Goal: Complete application form: Complete application form

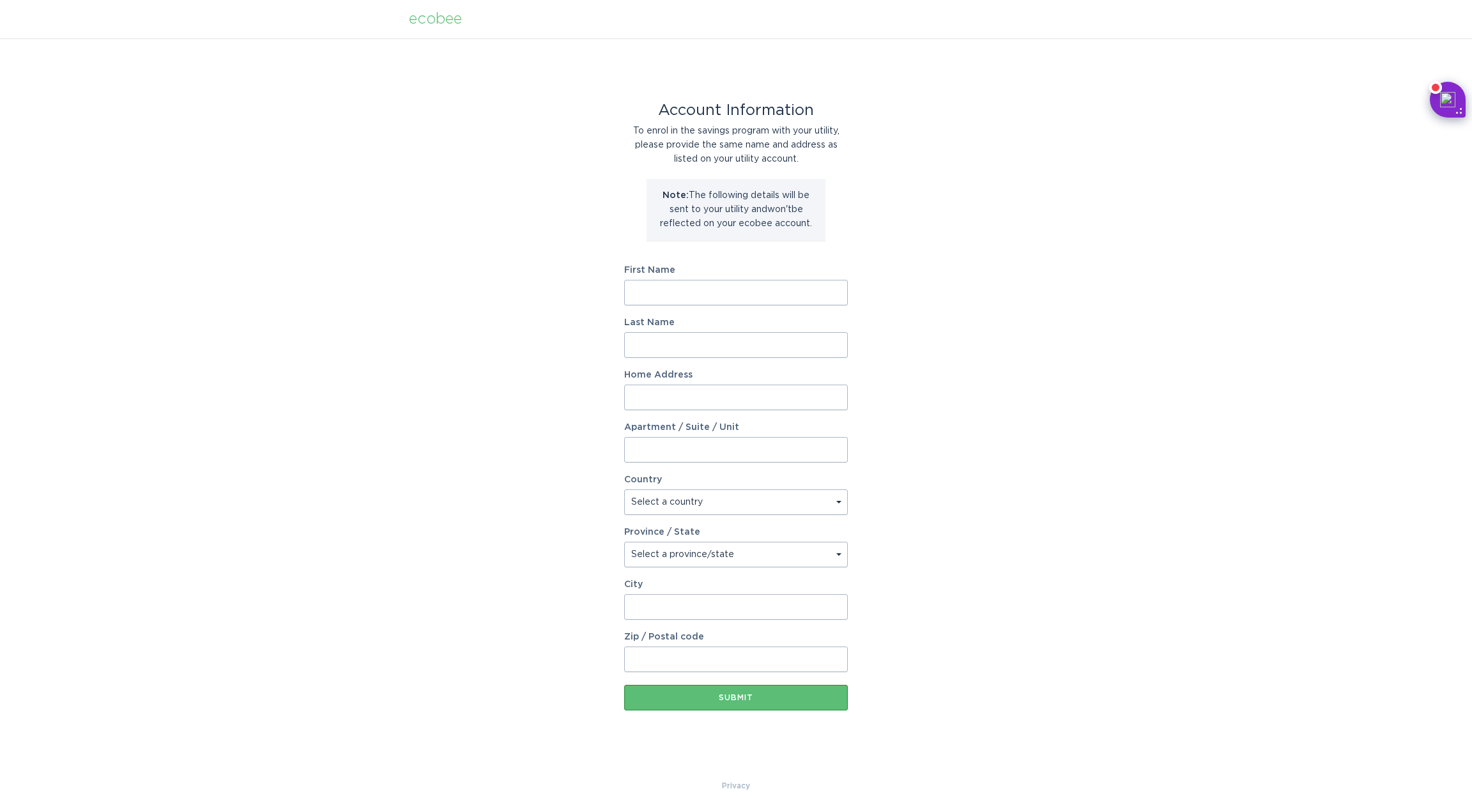
click at [662, 291] on input "First Name" at bounding box center [736, 292] width 224 height 26
type input "[PERSON_NAME]"
type input "Ratsch"
type input "[STREET_ADDRESS]"
select select "US"
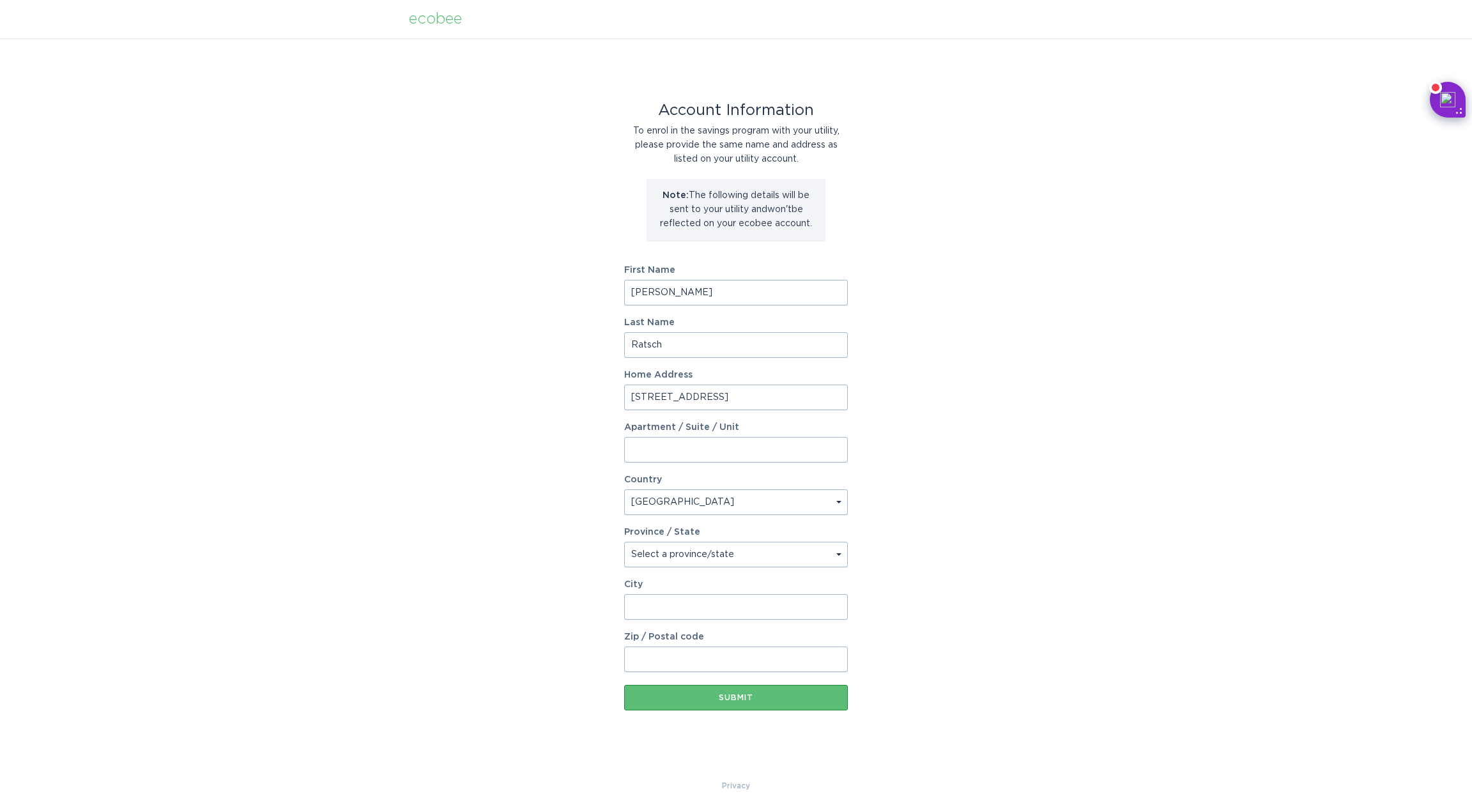
type input "[GEOGRAPHIC_DATA][PERSON_NAME]"
type input "95120-5311"
select select "CA"
click at [698, 699] on div "Submit" at bounding box center [736, 697] width 211 height 7
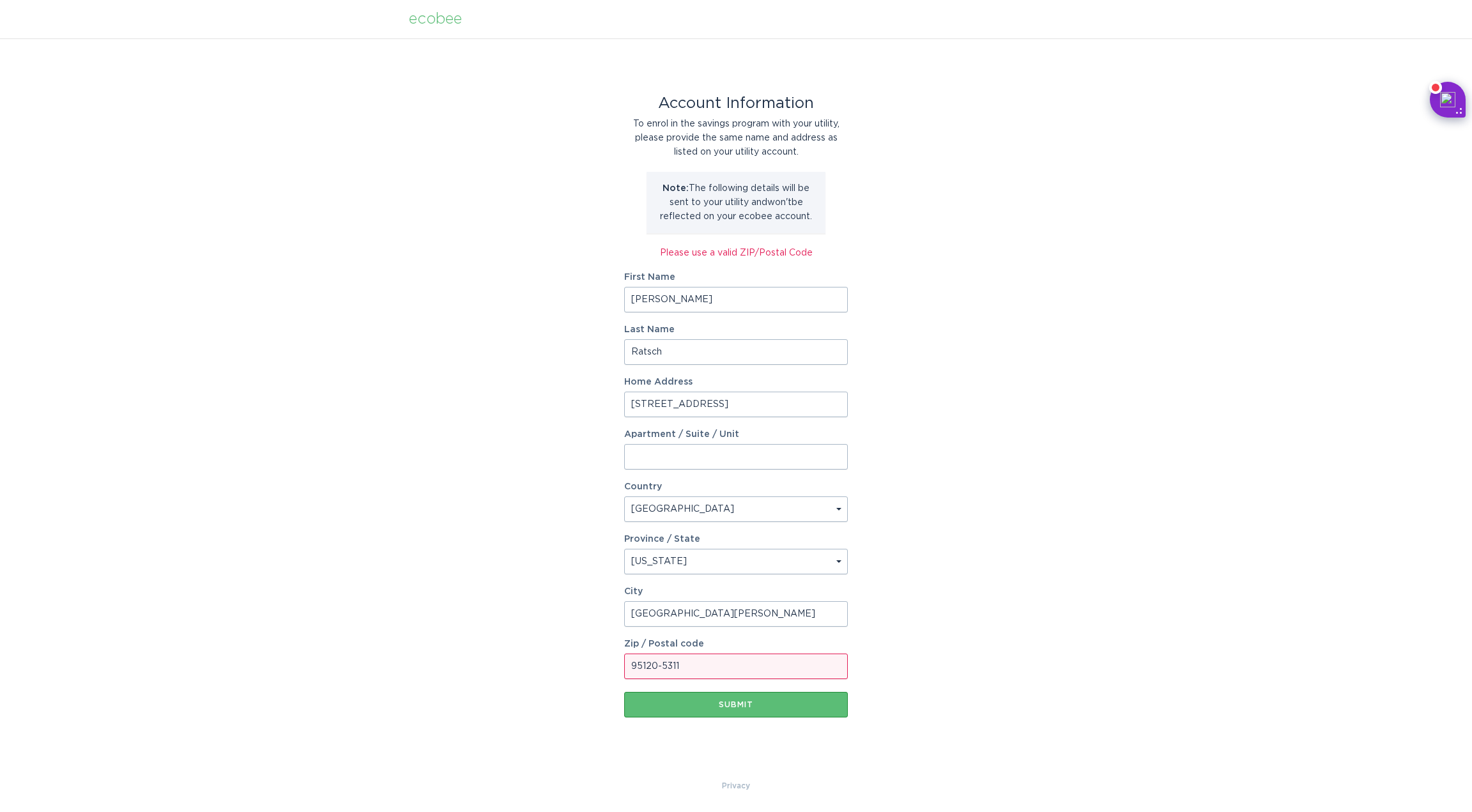
click at [695, 661] on input "95120-5311" at bounding box center [736, 666] width 224 height 26
type input "95120"
click at [624, 691] on button "Submit" at bounding box center [736, 704] width 224 height 26
click at [531, 573] on div "Account Information To enrol in the savings program with your utility, please p…" at bounding box center [736, 408] width 1472 height 740
click at [731, 707] on div "Submit" at bounding box center [736, 704] width 211 height 7
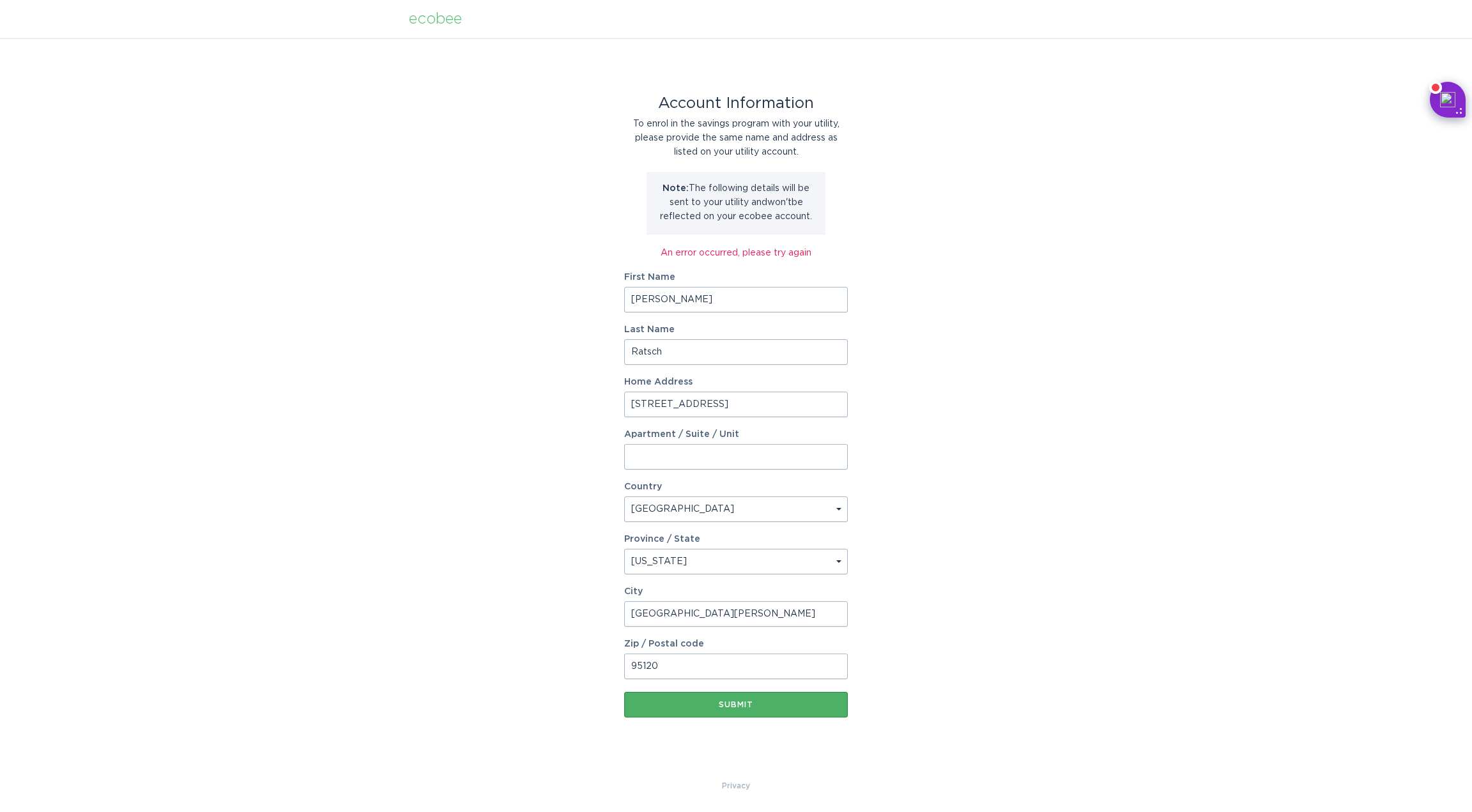
click at [780, 708] on button "Submit" at bounding box center [736, 704] width 224 height 26
click at [742, 413] on input "[STREET_ADDRESS]" at bounding box center [736, 404] width 224 height 26
click at [693, 712] on button "Submit" at bounding box center [736, 704] width 224 height 26
